Goal: Information Seeking & Learning: Find specific fact

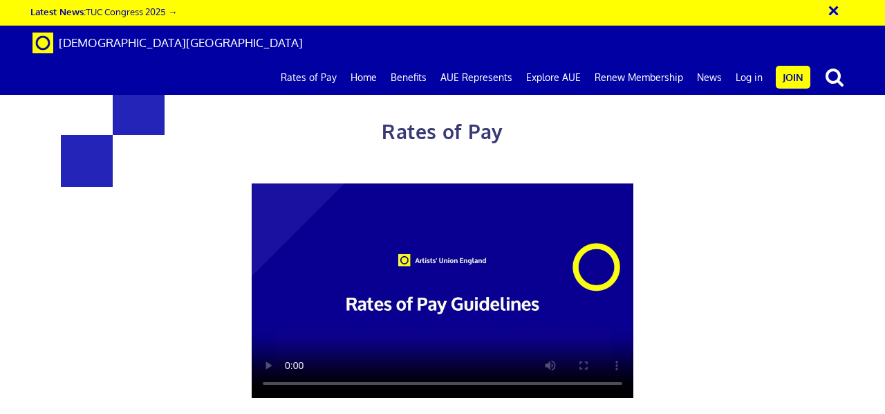
scroll to position [1940, 0]
drag, startPoint x: 274, startPoint y: 121, endPoint x: 220, endPoint y: 110, distance: 55.1
drag, startPoint x: 281, startPoint y: 125, endPoint x: 270, endPoint y: 123, distance: 11.3
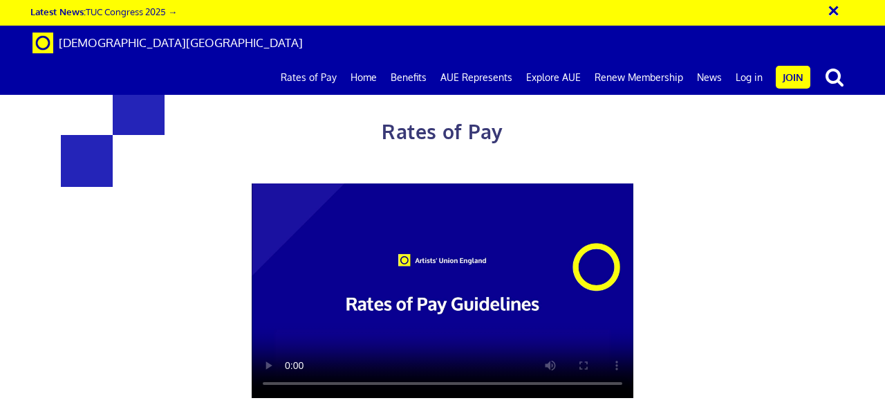
copy h2 "Preparation (79% of generic rate)"
drag, startPoint x: 185, startPoint y: 252, endPoint x: 272, endPoint y: 268, distance: 88.6
copy h2 "Residency (100% of generic rate"
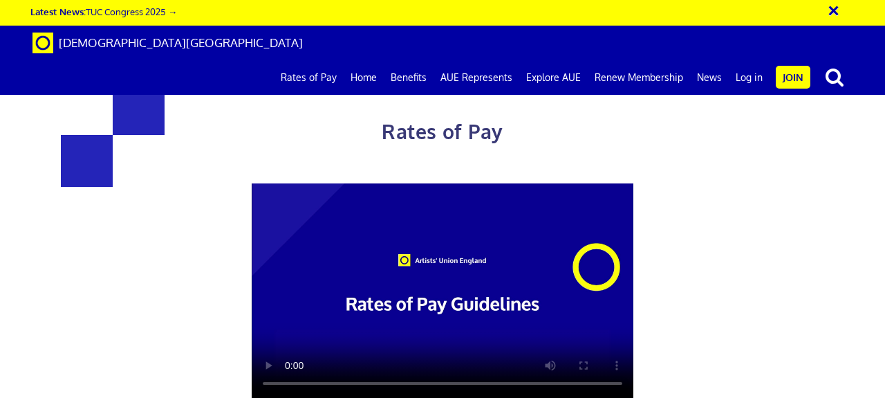
scroll to position [679, 0]
drag, startPoint x: 483, startPoint y: 210, endPoint x: 683, endPoint y: 298, distance: 218.3
copy div "£387.21 a day ½ £212.97 per ½ day £48.40 an hour lead artist/project manager"
